Goal: Check status: Check status

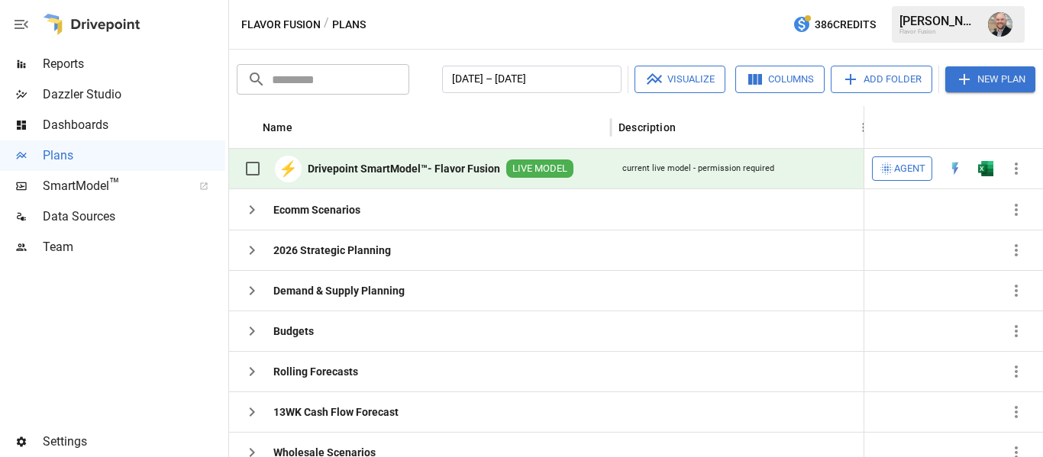
click at [904, 164] on span "Agent" at bounding box center [909, 169] width 31 height 18
click at [948, 170] on img "Open in Quick Edit" at bounding box center [955, 168] width 15 height 15
